Goal: Obtain resource: Download file/media

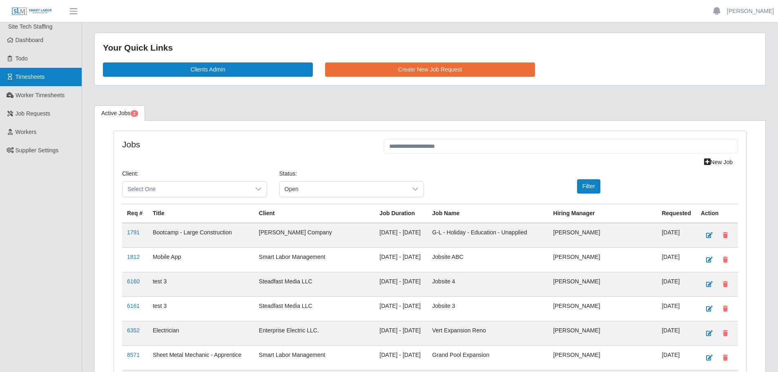
click at [38, 75] on span "Timesheets" at bounding box center [30, 76] width 29 height 7
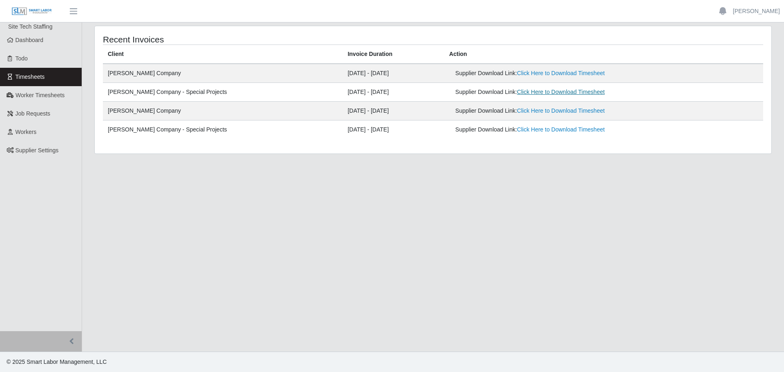
click at [521, 91] on link "Click Here to Download Timesheet" at bounding box center [561, 92] width 88 height 7
click at [54, 98] on span "Worker Timesheets" at bounding box center [40, 95] width 49 height 7
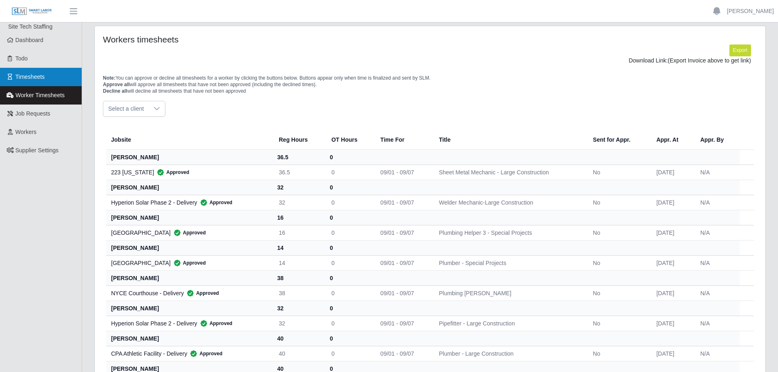
click at [45, 83] on link "Timesheets" at bounding box center [41, 77] width 82 height 18
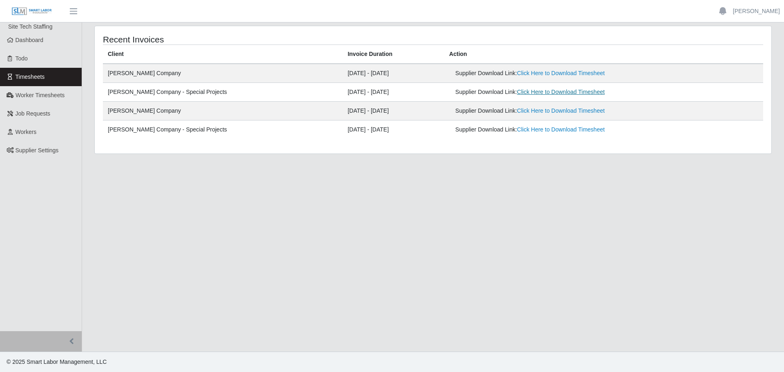
click at [532, 94] on link "Click Here to Download Timesheet" at bounding box center [561, 92] width 88 height 7
click at [43, 97] on span "Worker Timesheets" at bounding box center [40, 95] width 49 height 7
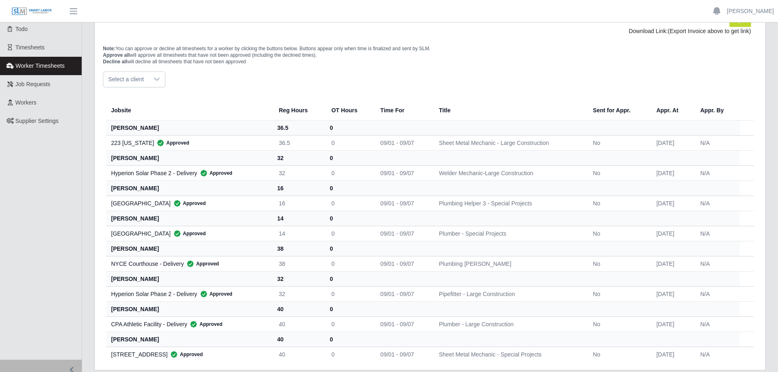
scroll to position [58, 0]
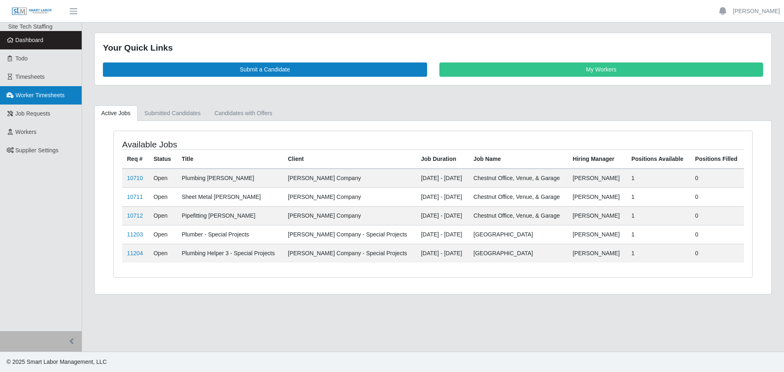
click at [43, 96] on span "Worker Timesheets" at bounding box center [40, 95] width 49 height 7
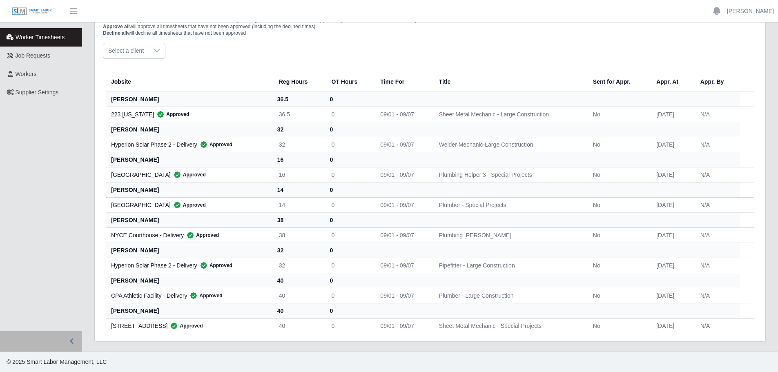
scroll to position [17, 0]
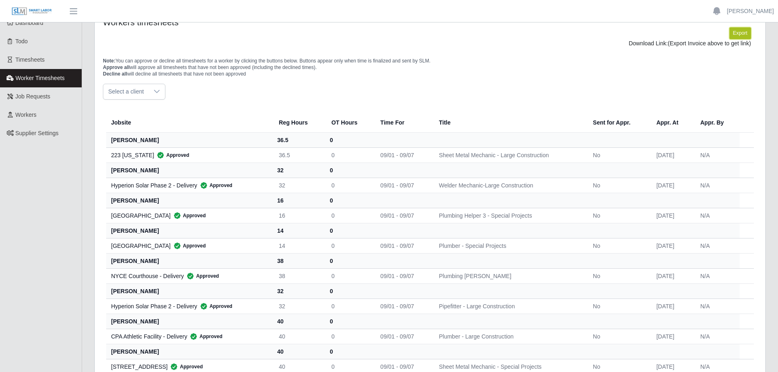
click at [746, 33] on button "Export" at bounding box center [740, 32] width 22 height 11
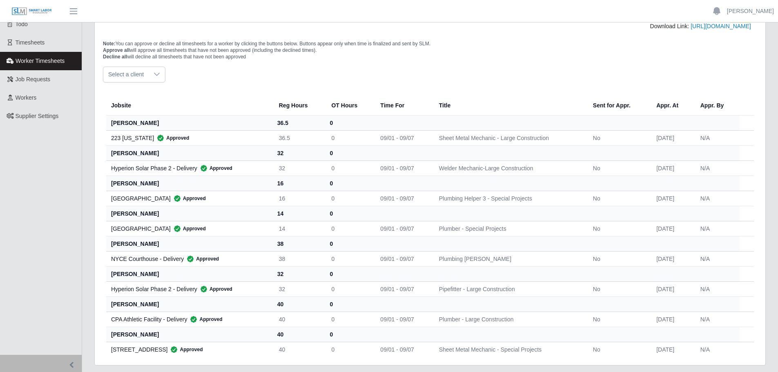
scroll to position [0, 0]
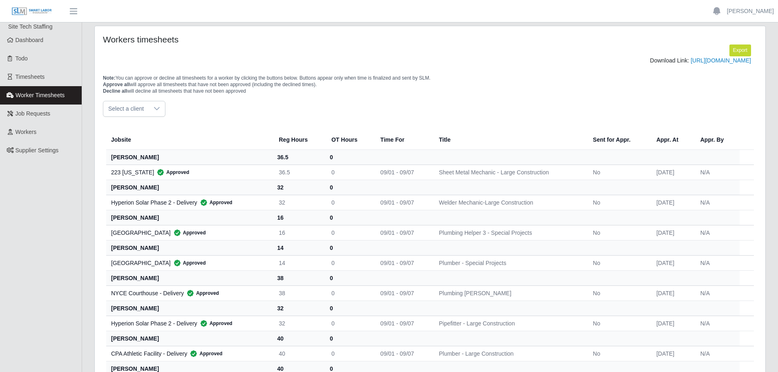
drag, startPoint x: 701, startPoint y: 75, endPoint x: 535, endPoint y: 128, distance: 174.0
click at [535, 117] on div "Select a client" at bounding box center [430, 109] width 654 height 16
click at [40, 81] on link "Timesheets" at bounding box center [41, 77] width 82 height 18
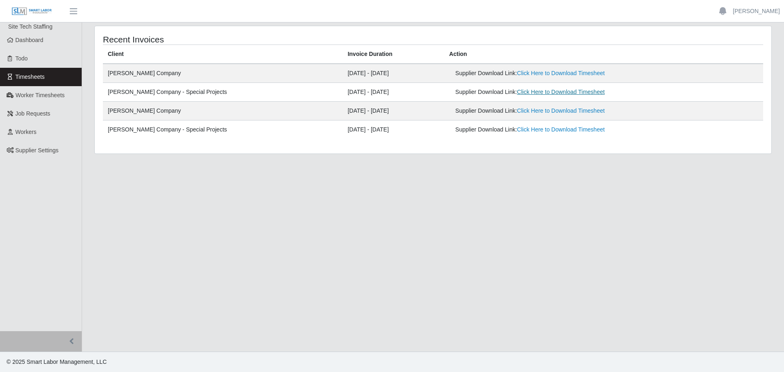
click at [523, 92] on link "Click Here to Download Timesheet" at bounding box center [561, 92] width 88 height 7
click at [517, 92] on link "Click Here to Download Timesheet" at bounding box center [561, 92] width 88 height 7
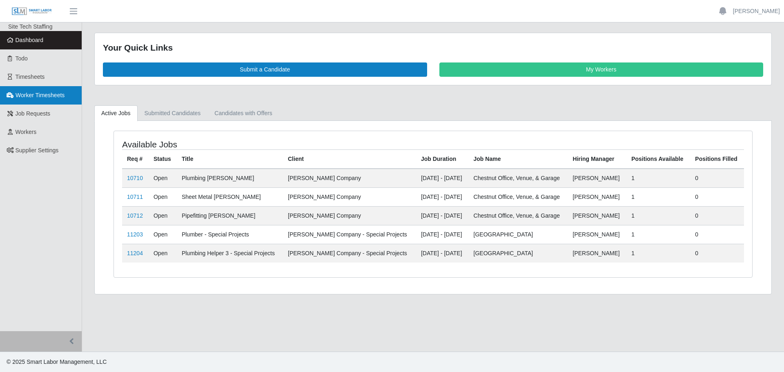
click at [48, 95] on span "Worker Timesheets" at bounding box center [40, 95] width 49 height 7
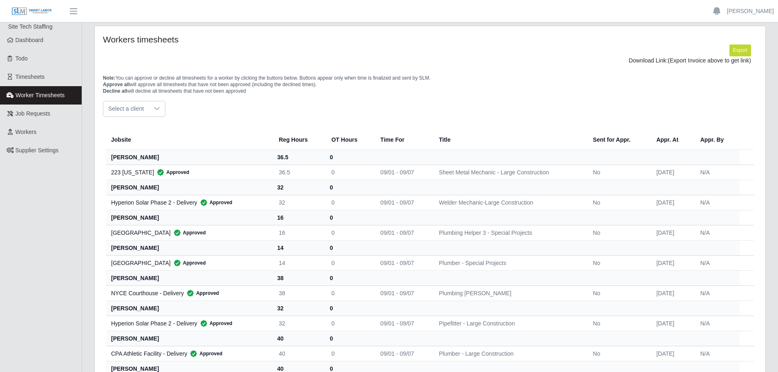
click at [18, 237] on ul "Site Tech Staffing Dashboard Todo Timesheets Worker Timesheets Job Requests Wor…" at bounding box center [41, 205] width 82 height 367
